Goal: Check status: Check status

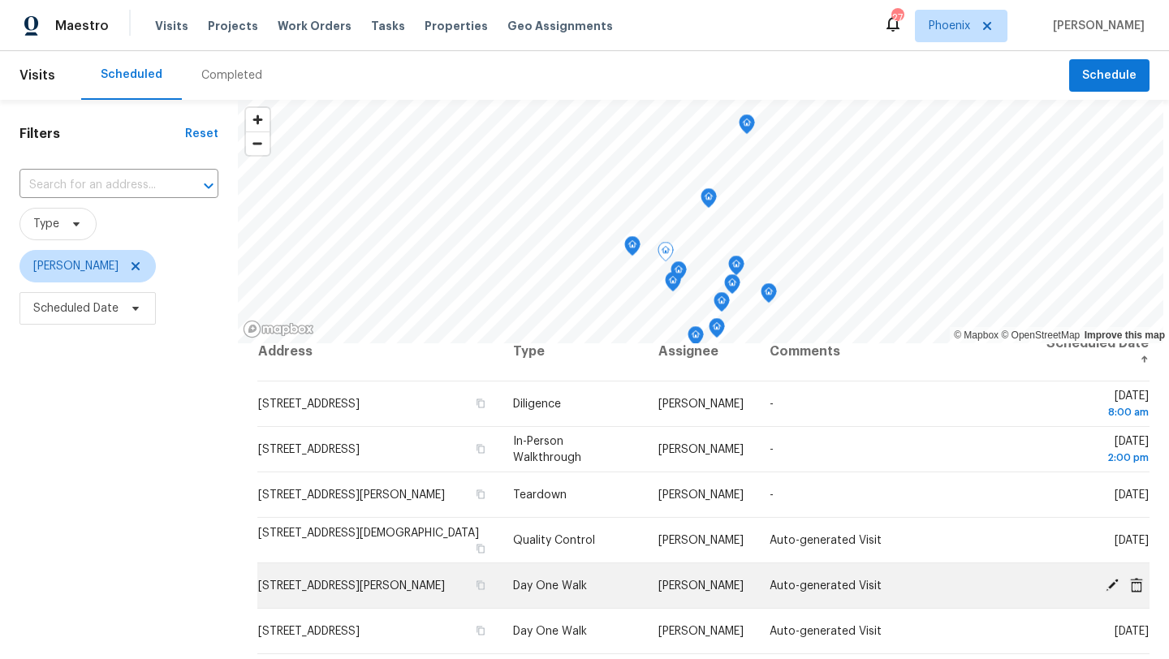
scroll to position [22, 0]
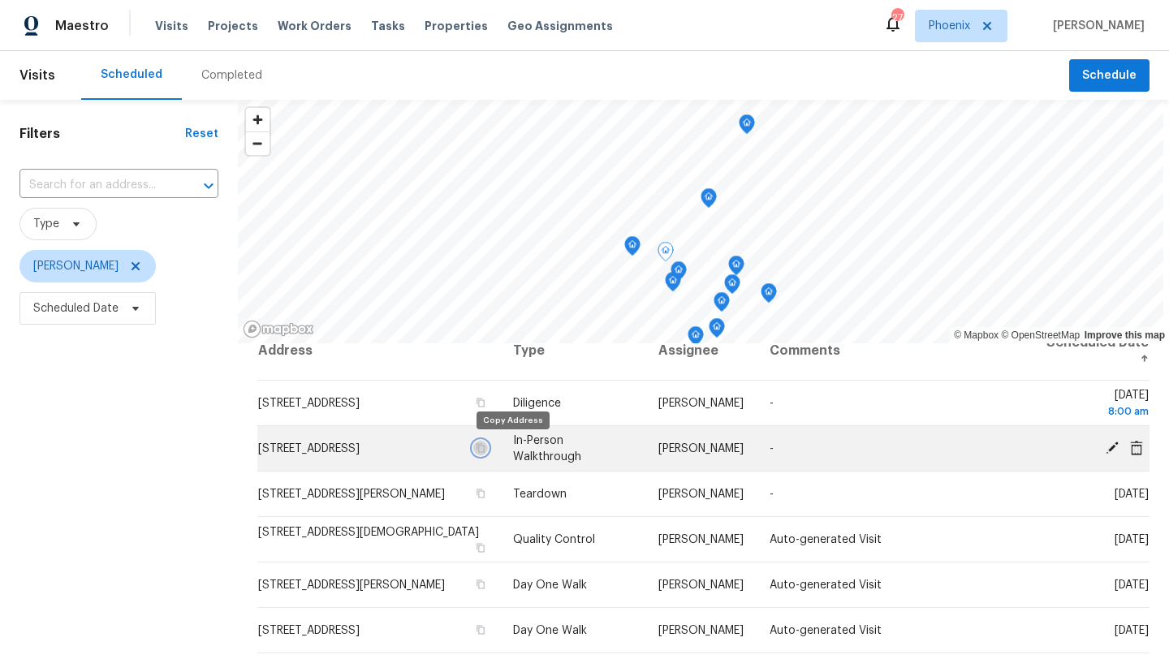
click at [485, 448] on icon "button" at bounding box center [480, 448] width 10 height 10
